Goal: Task Accomplishment & Management: Use online tool/utility

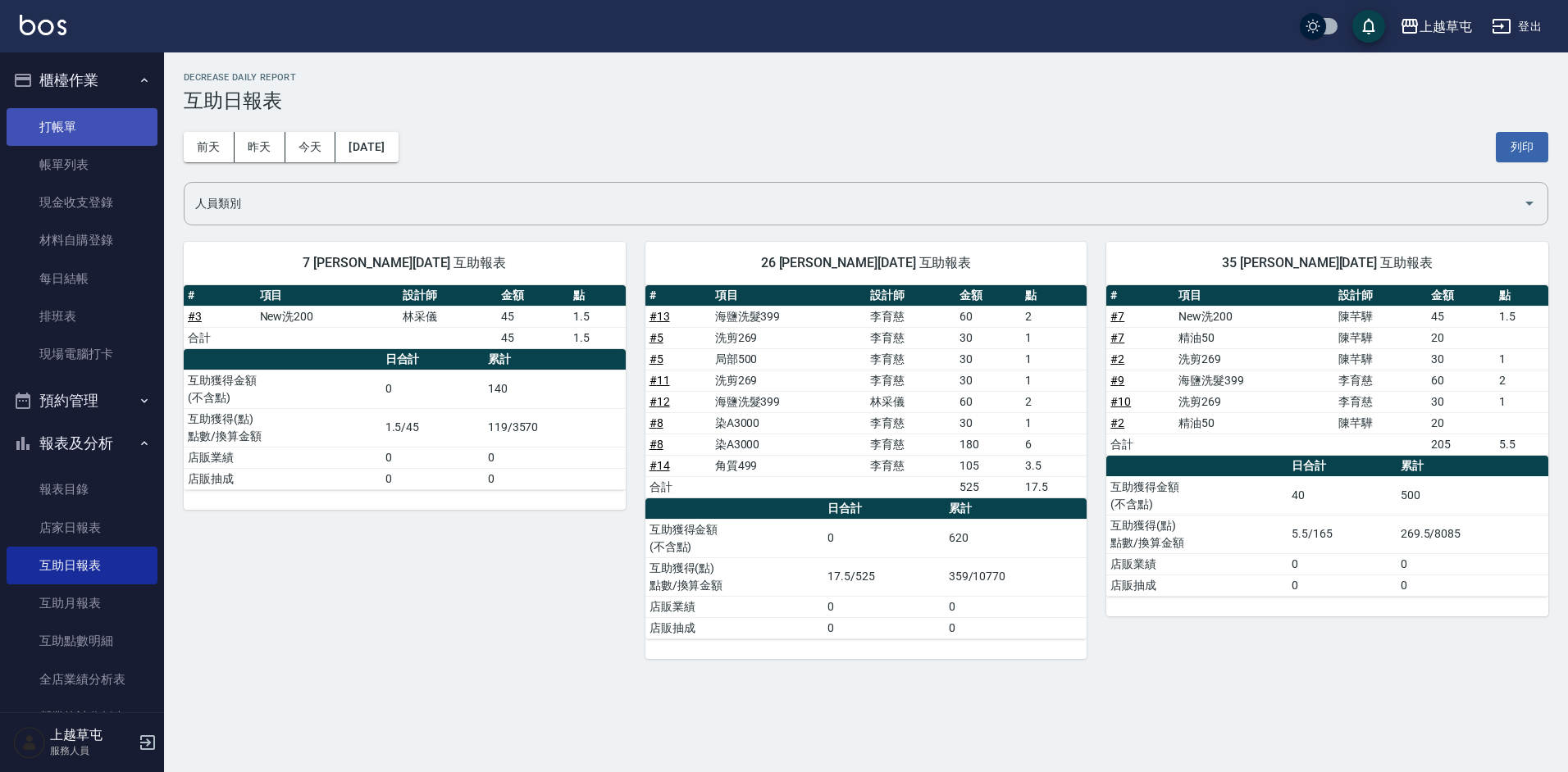
drag, startPoint x: 85, startPoint y: 133, endPoint x: 75, endPoint y: 137, distance: 10.8
click at [85, 133] on link "打帳單" at bounding box center [82, 127] width 151 height 38
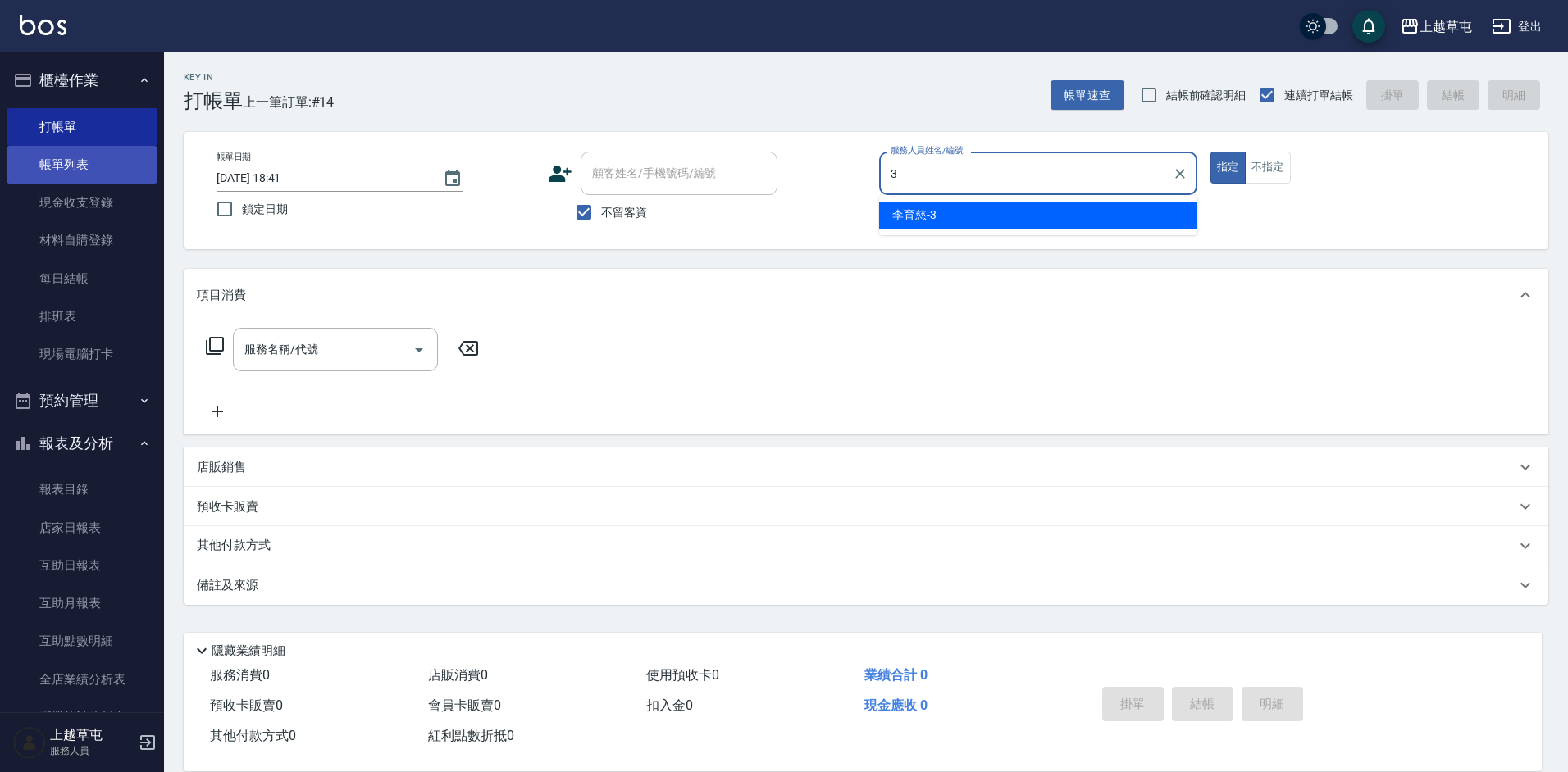
type input "[PERSON_NAME]-3"
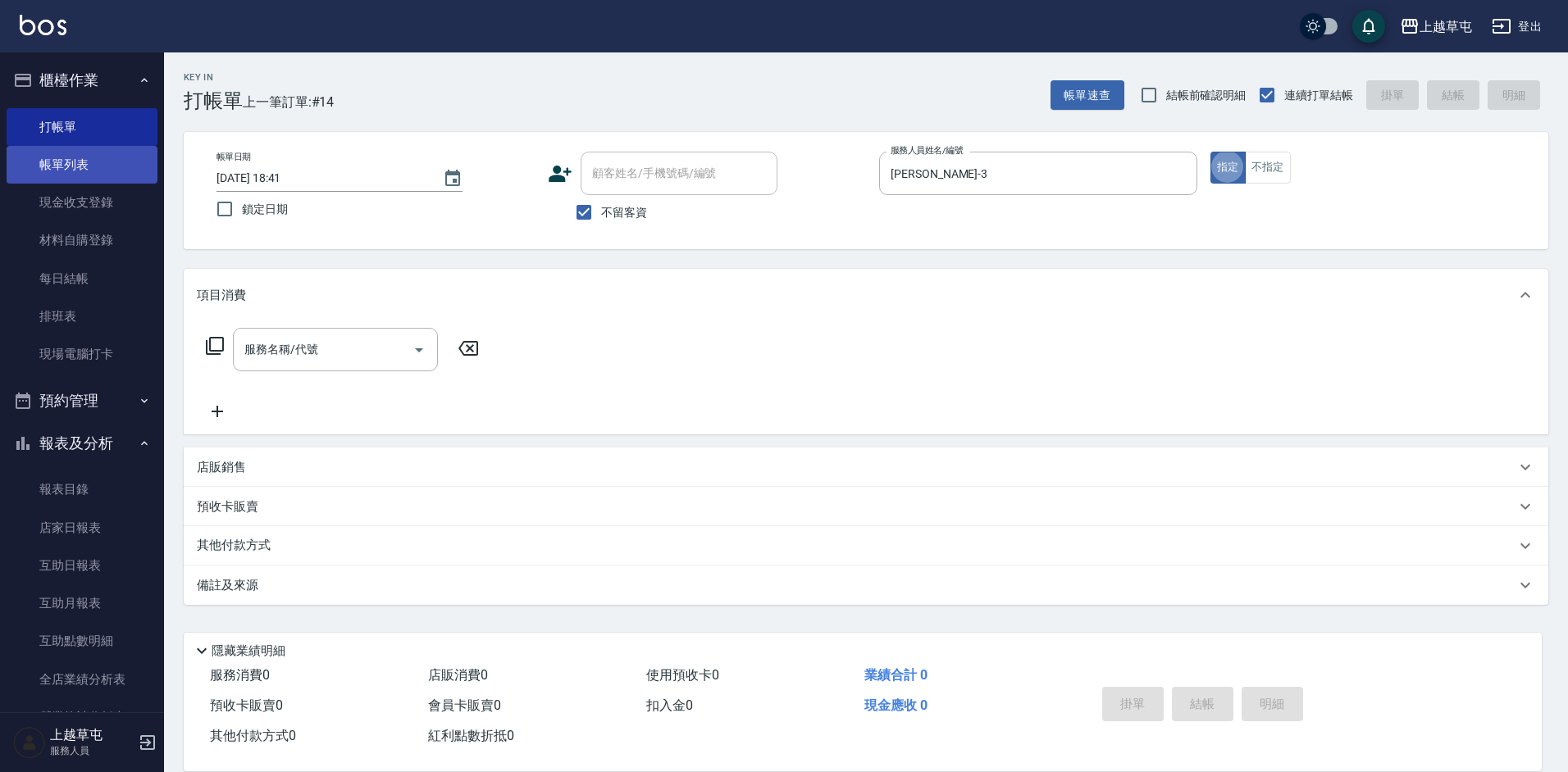
type button "true"
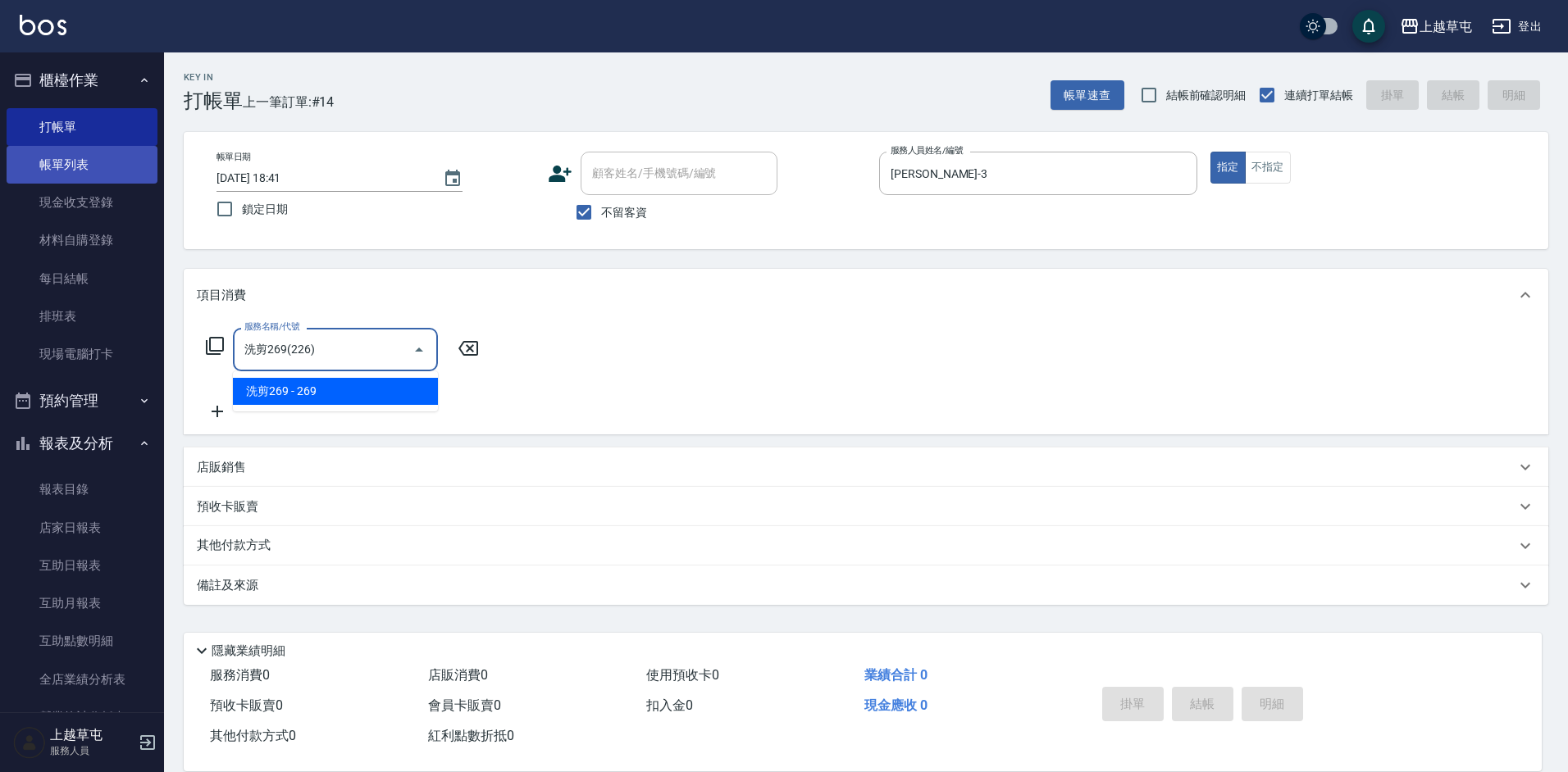
type input "洗剪269(226)"
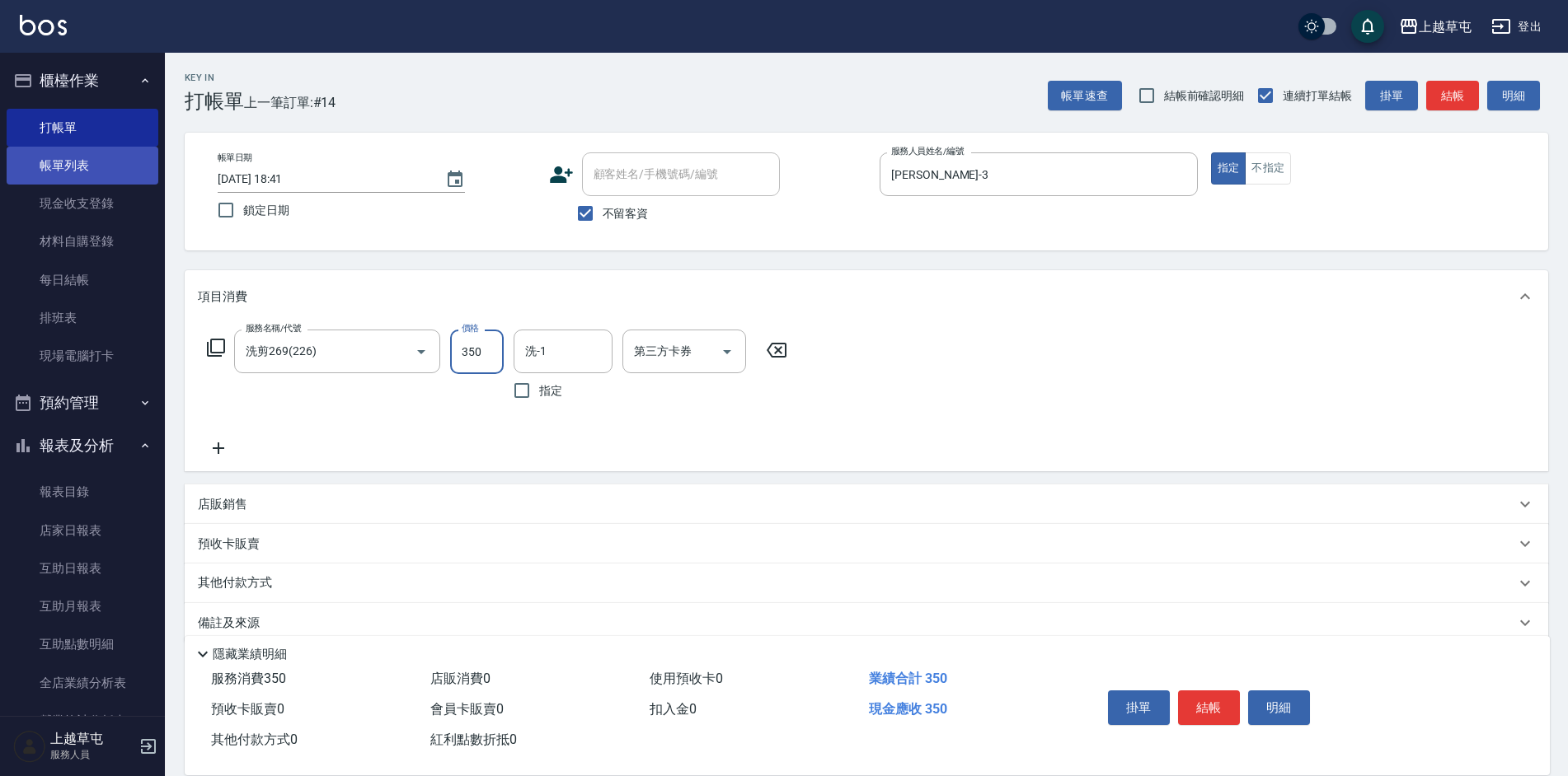
type input "350"
click at [605, 359] on input "洗-1" at bounding box center [563, 351] width 84 height 29
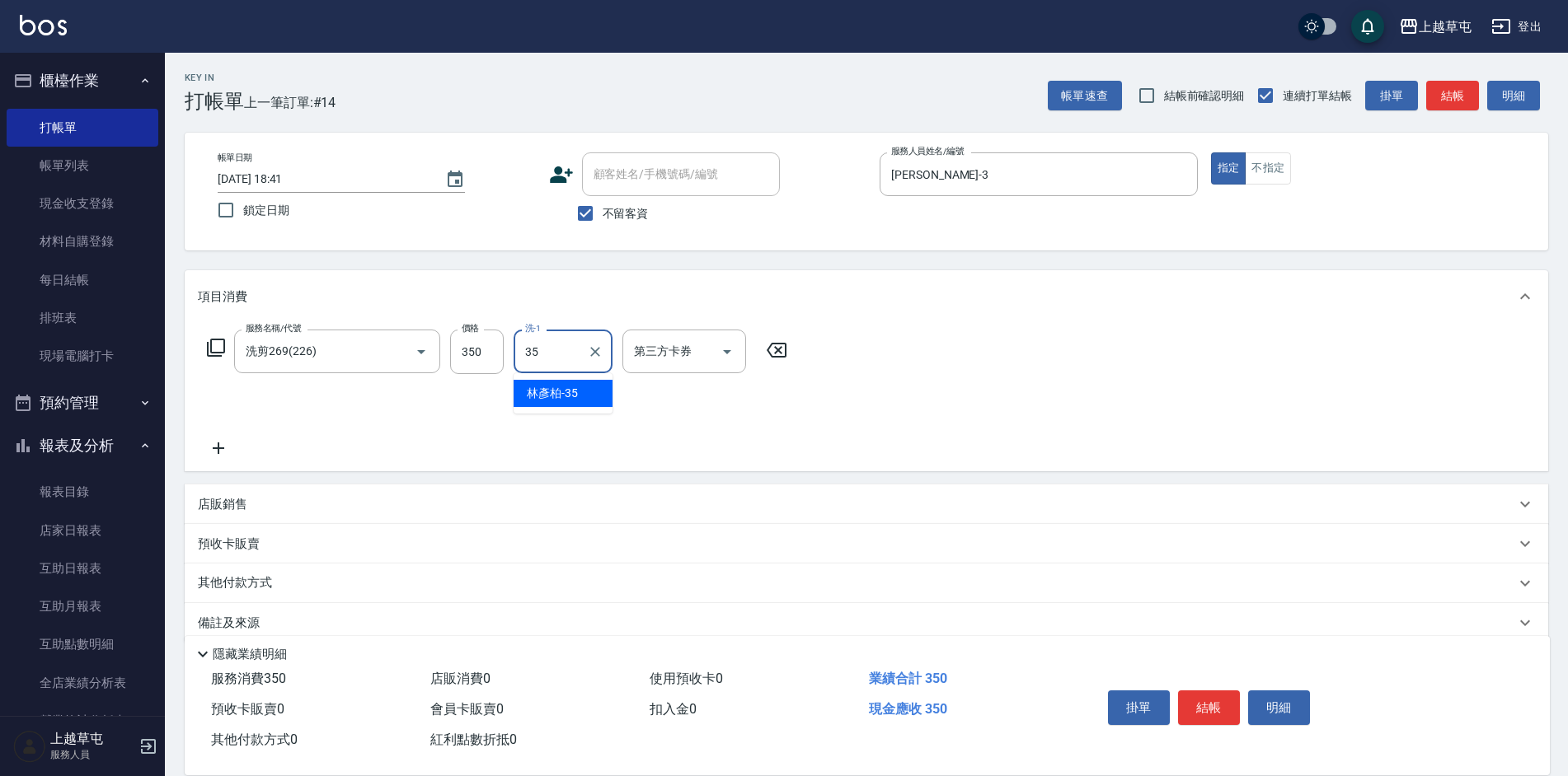
type input "[PERSON_NAME]-35"
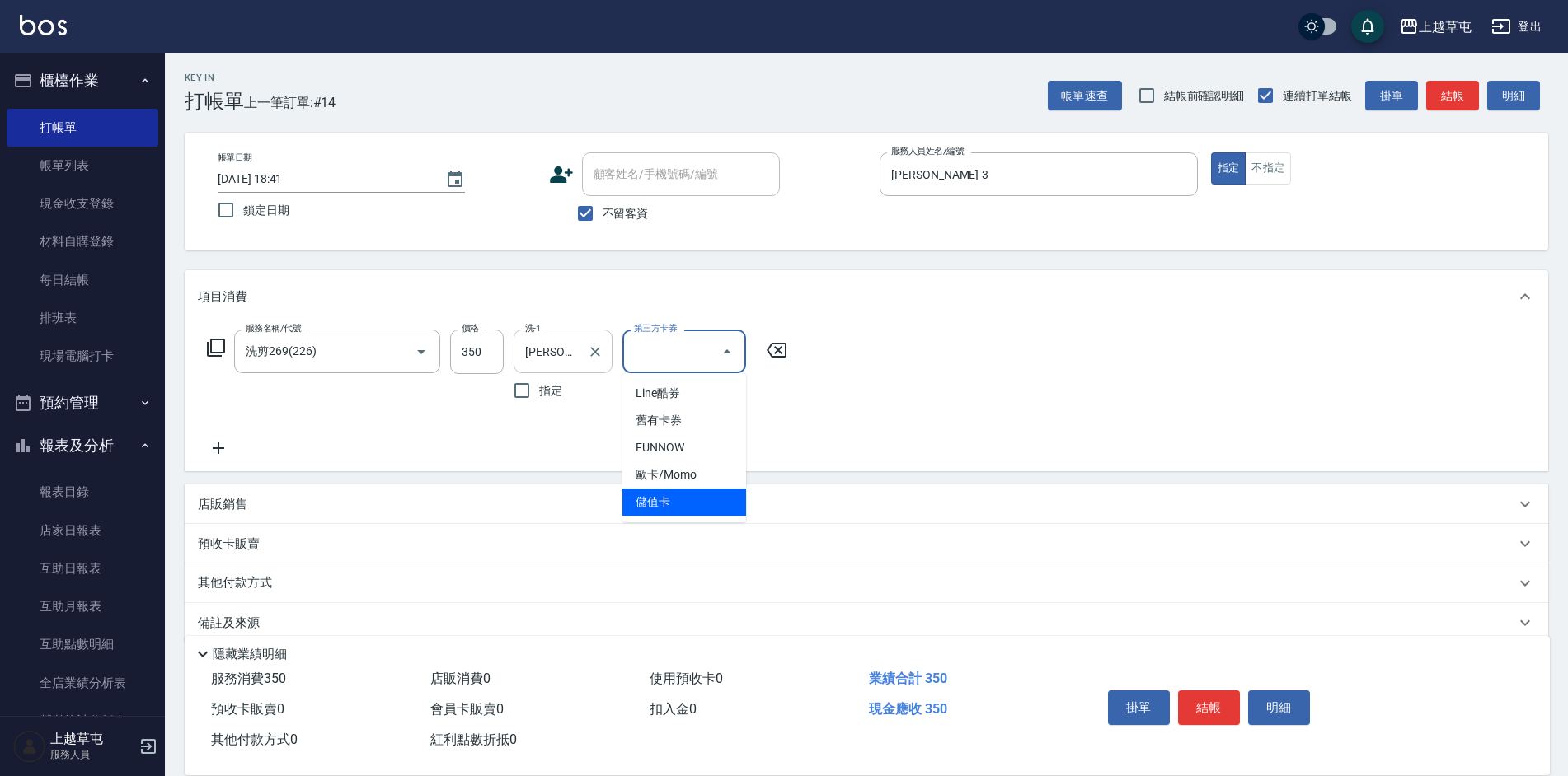
type input "儲值卡"
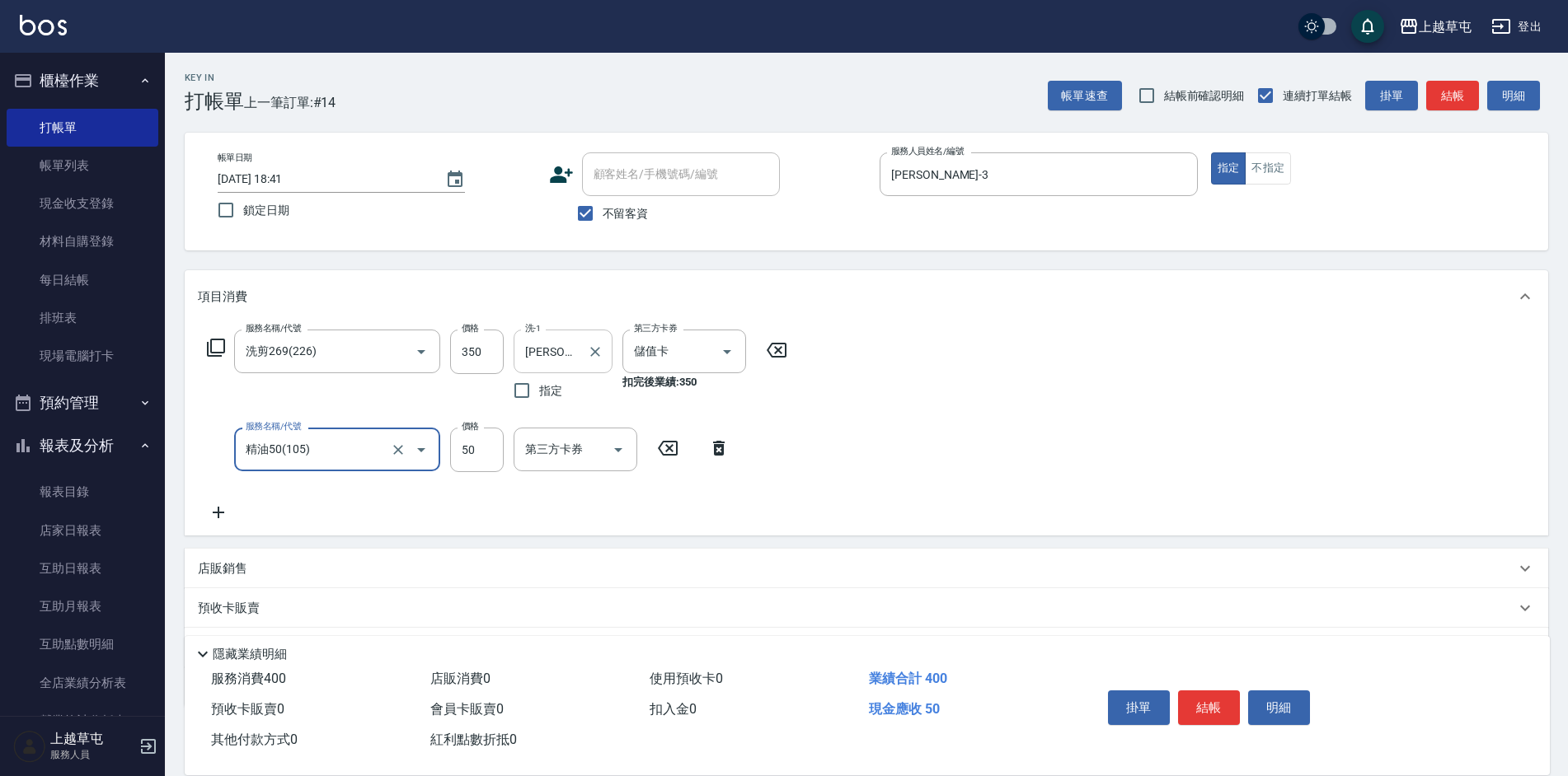
type input "精油50(105)"
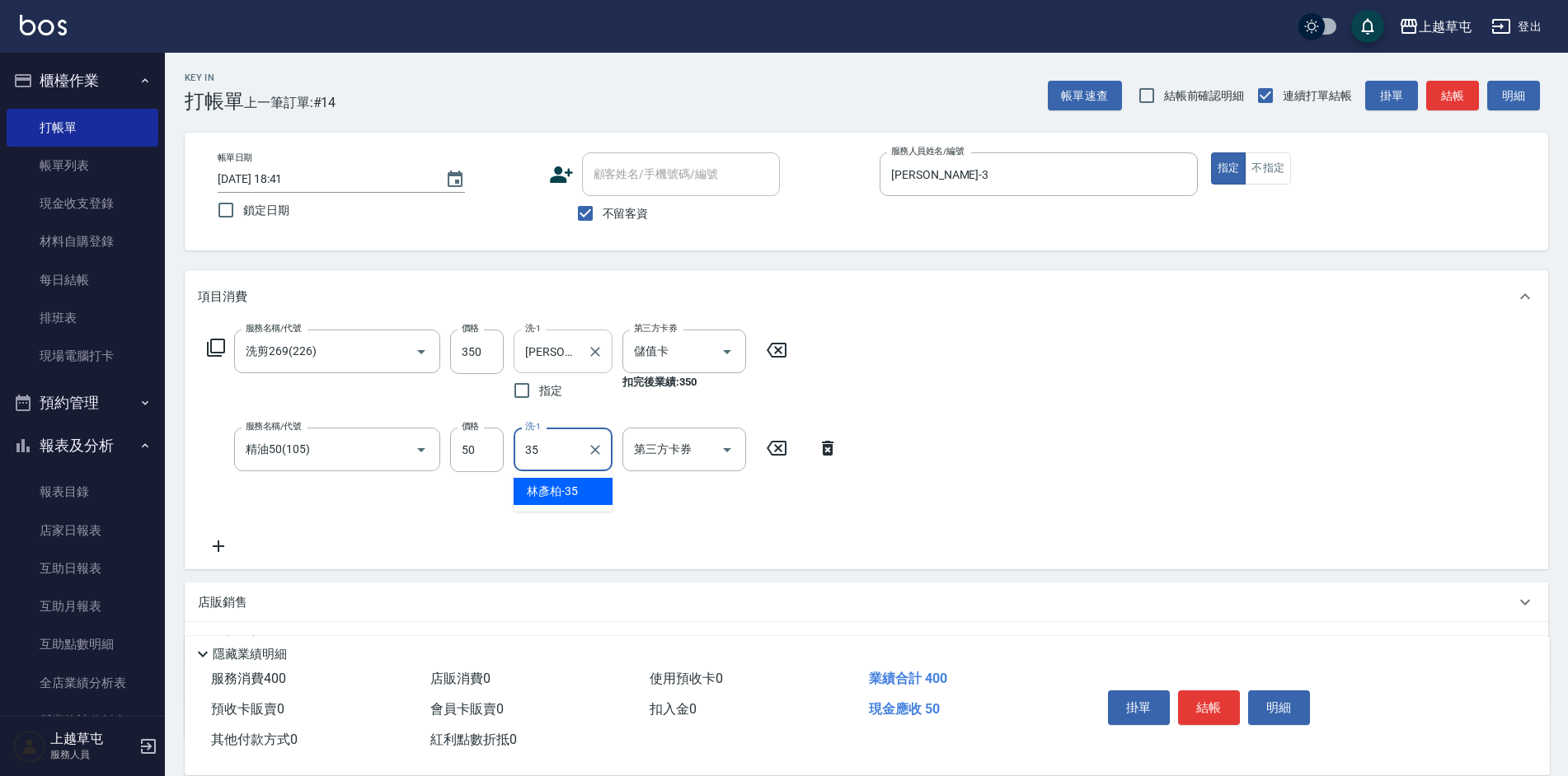
type input "[PERSON_NAME]-35"
type input "儲值卡"
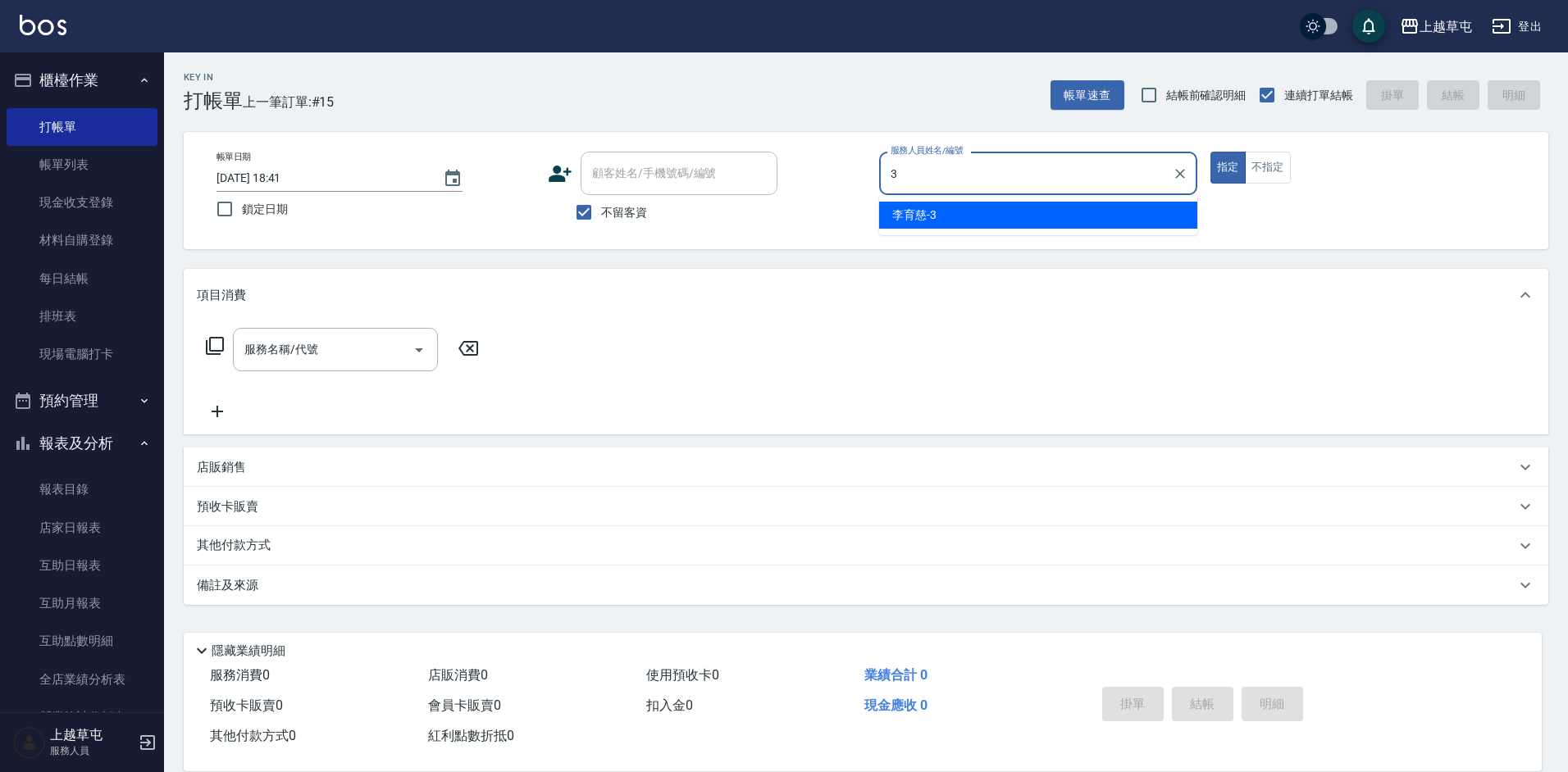
type input "[PERSON_NAME]-3"
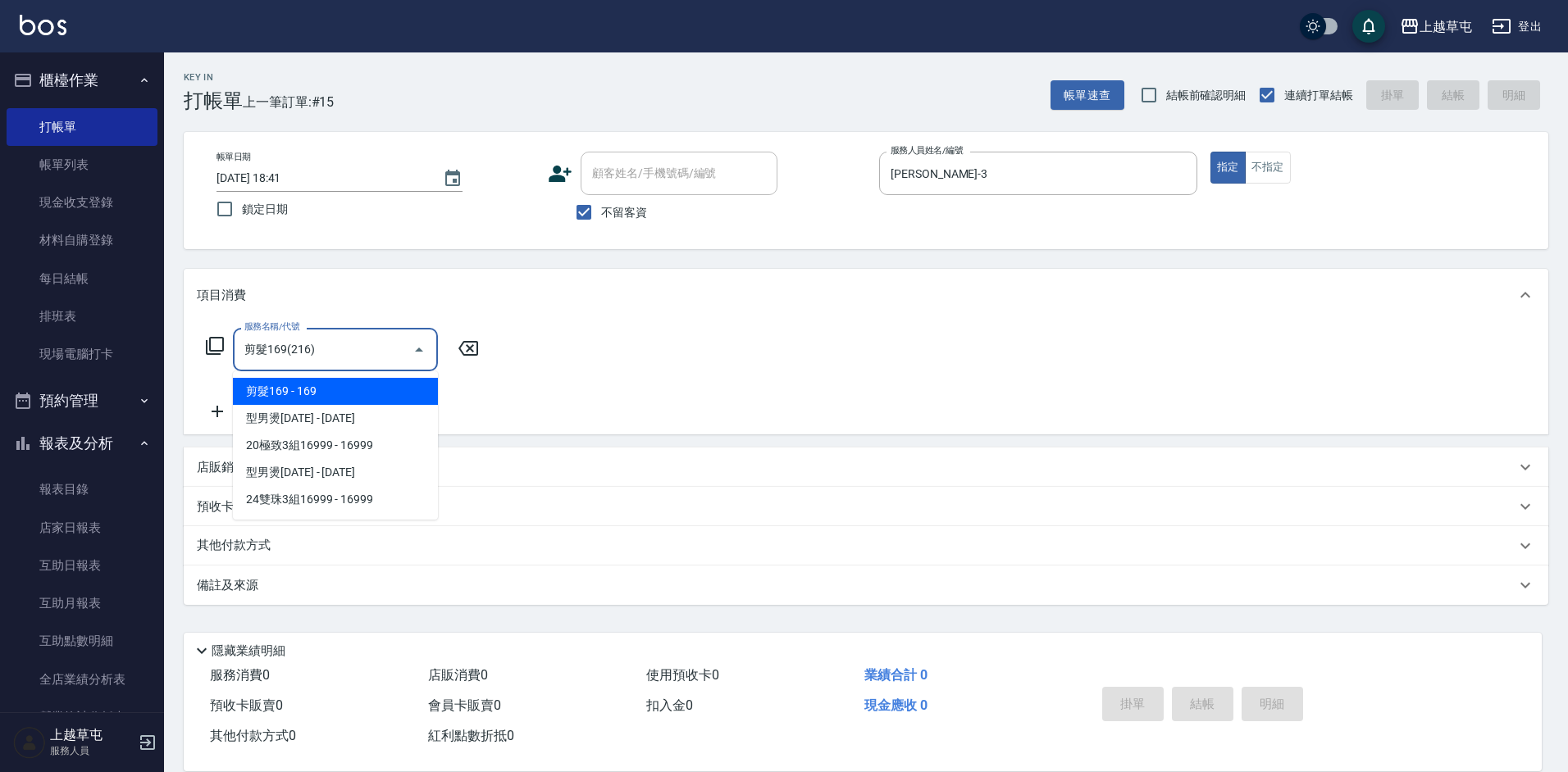
type input "剪髮169(216)"
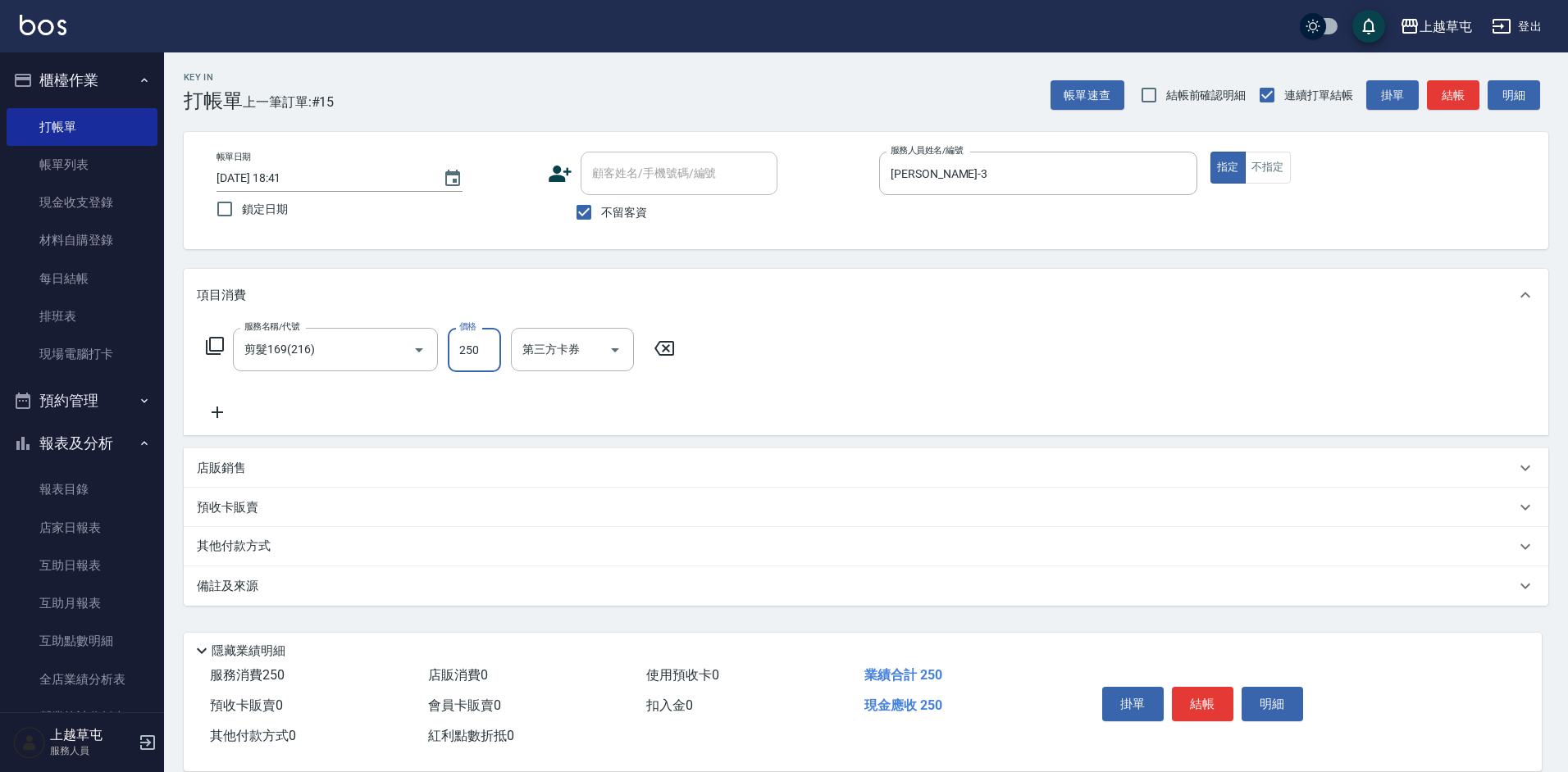
type input "250"
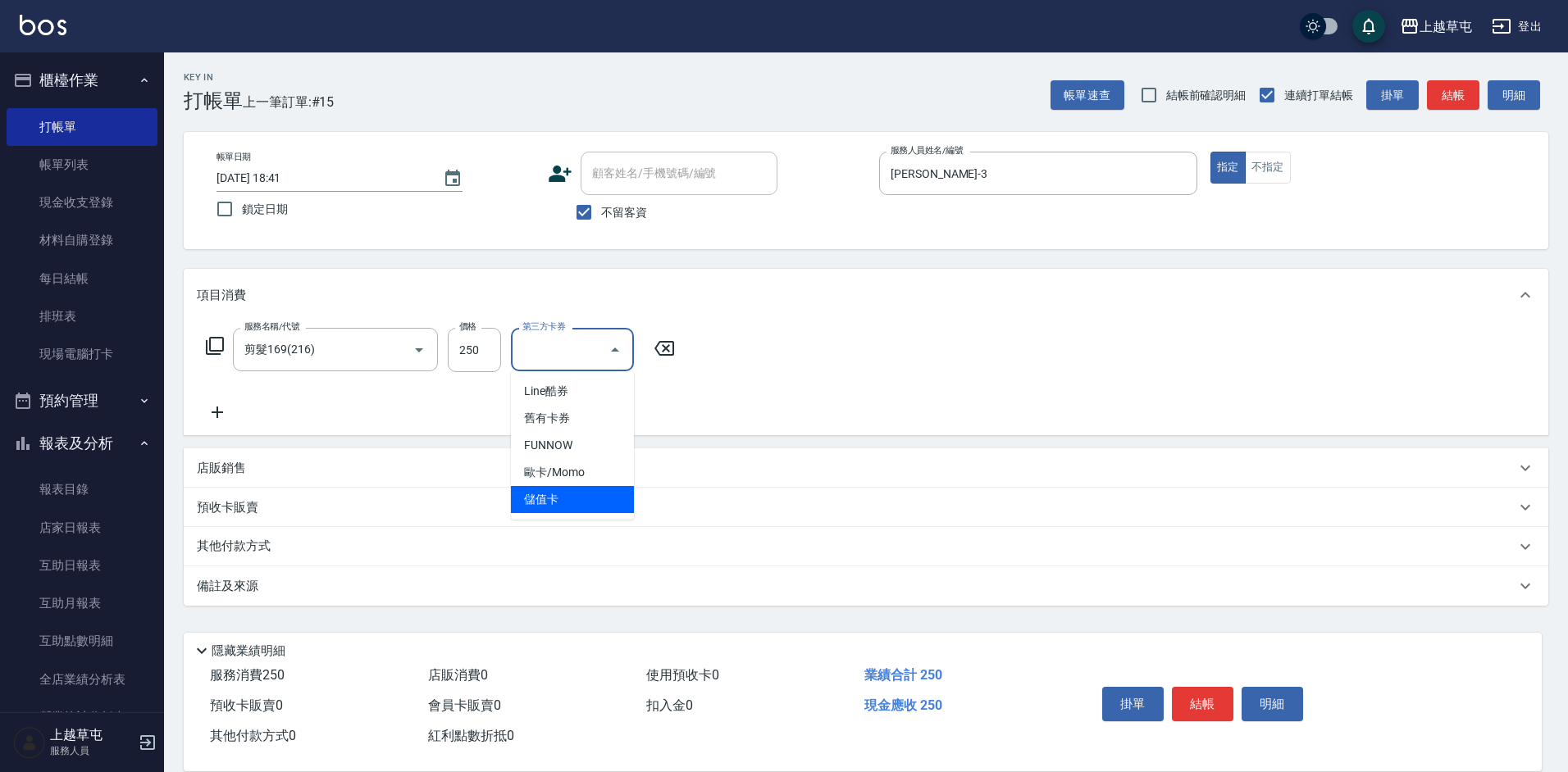
type input "儲值卡"
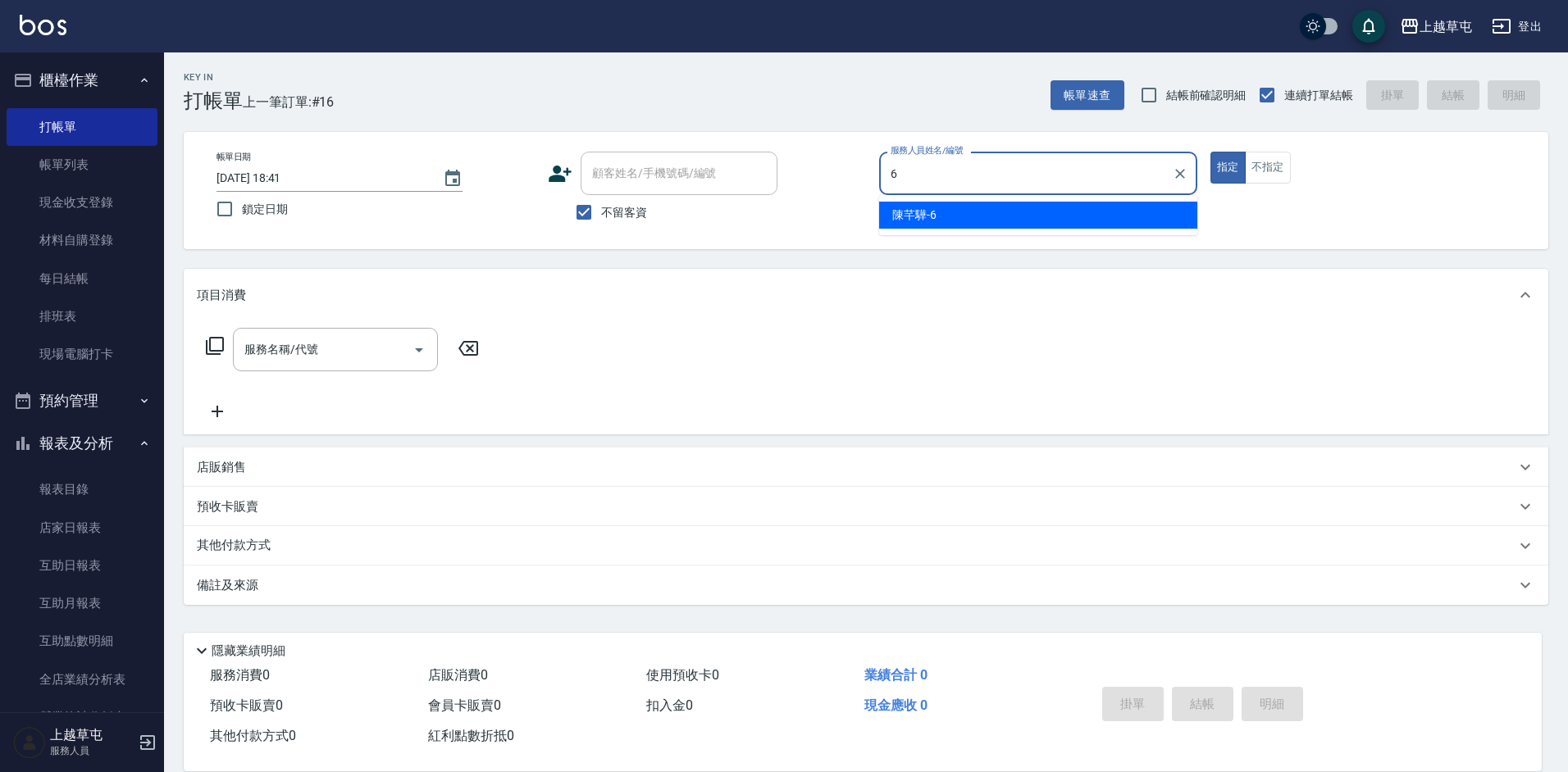
type input "[PERSON_NAME]-6"
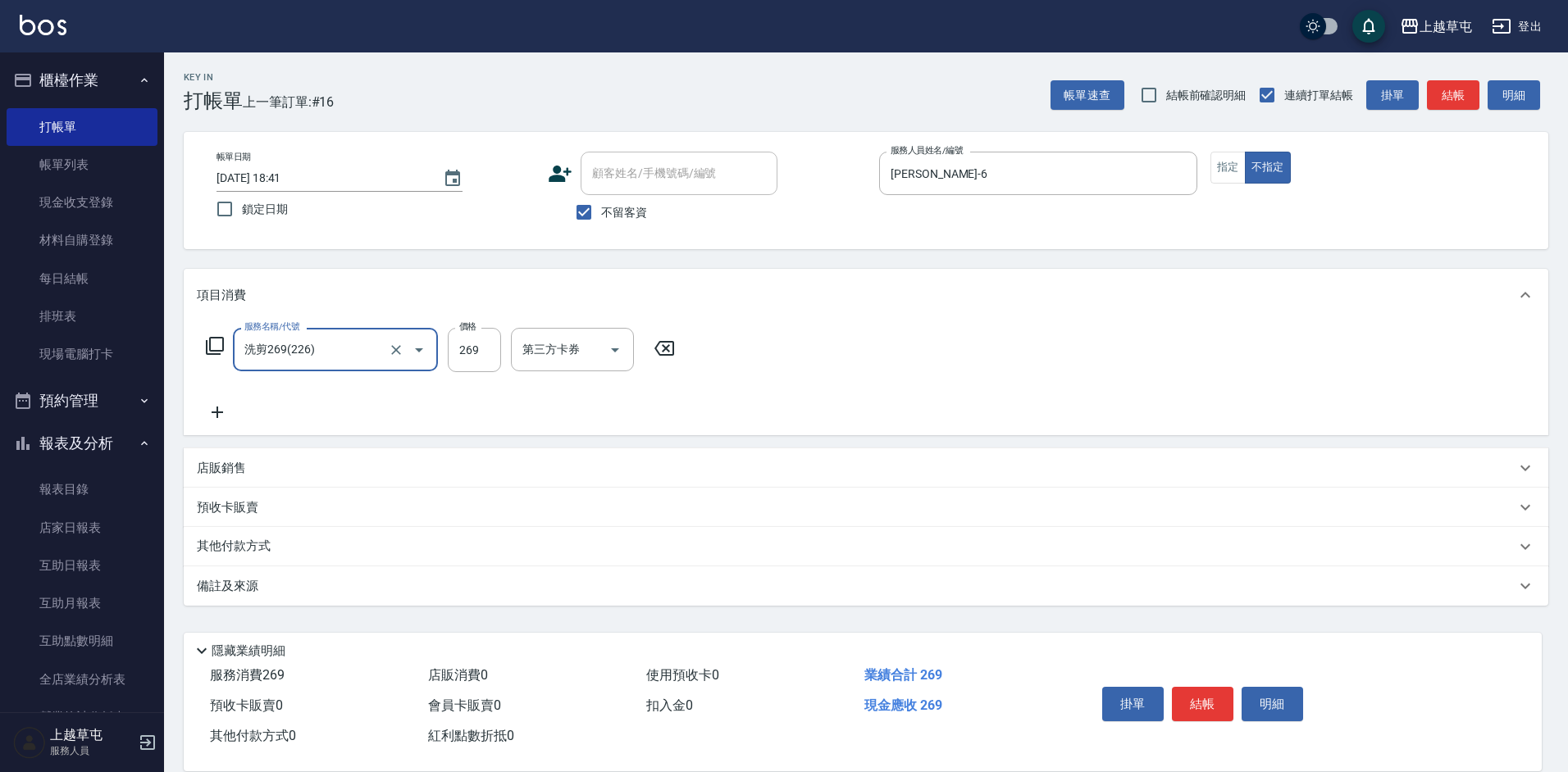
type input "洗剪269(226)"
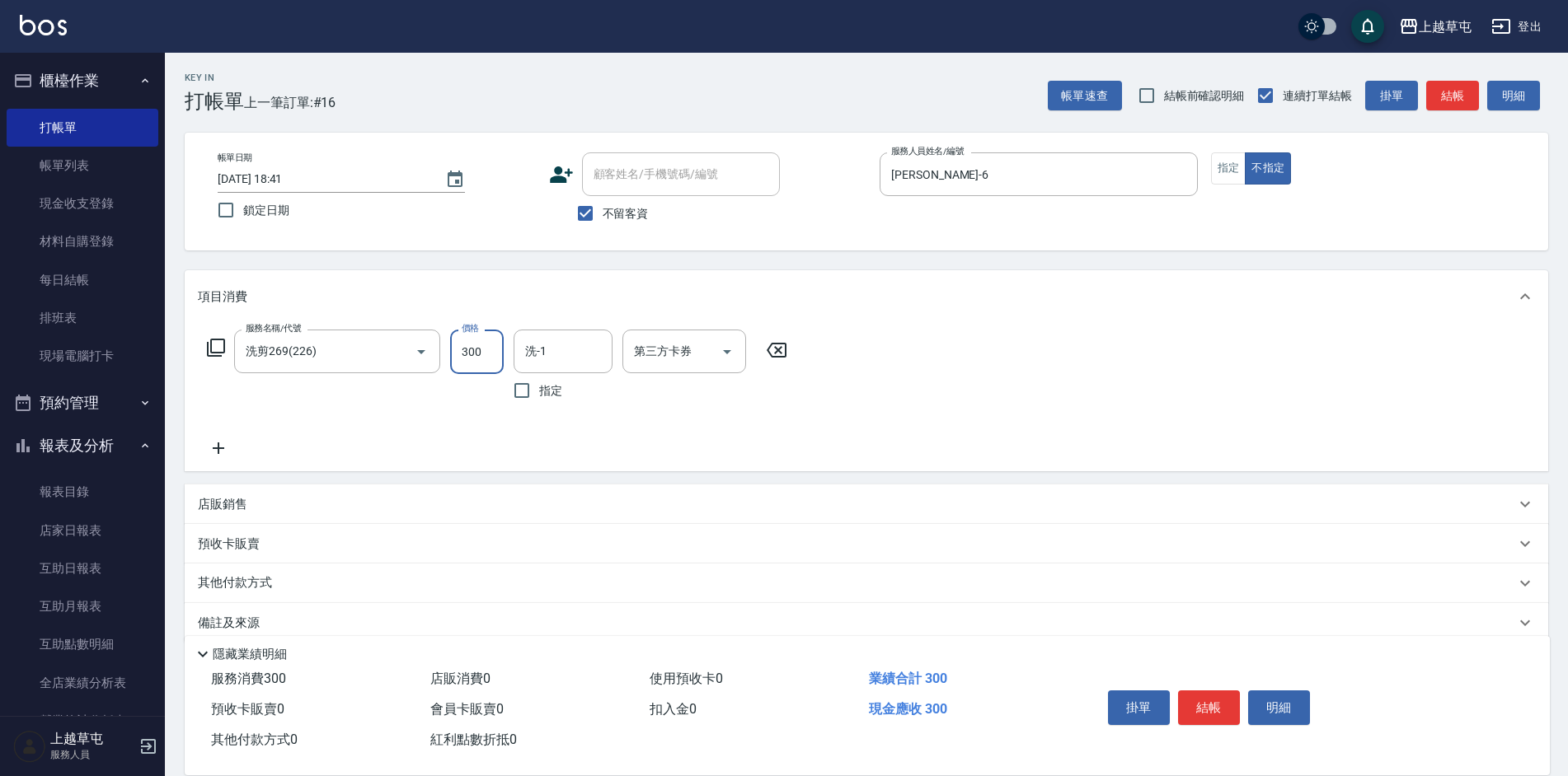
type input "300"
type input "[PERSON_NAME]-35"
